Goal: Answer question/provide support

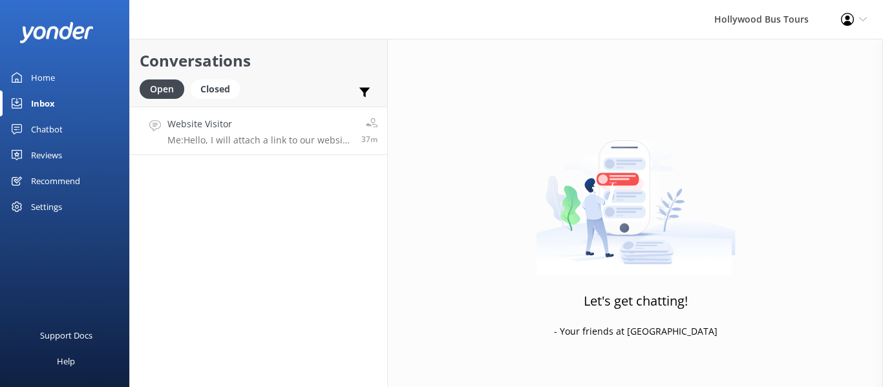
click at [293, 133] on div "Website Visitor Me: Hello, I will attach a link to our website which lists some…" at bounding box center [259, 131] width 184 height 28
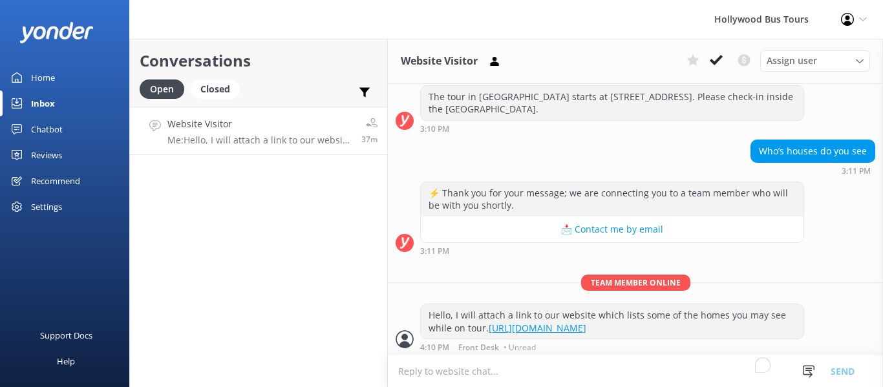
scroll to position [173, 0]
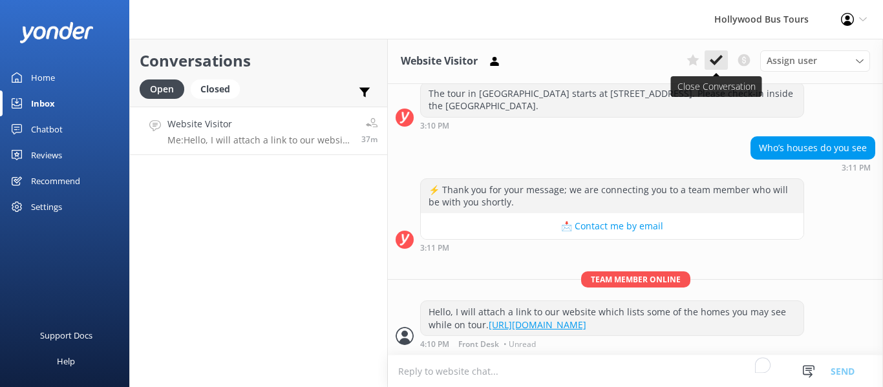
click at [713, 61] on icon at bounding box center [716, 60] width 13 height 13
